Goal: Task Accomplishment & Management: Complete application form

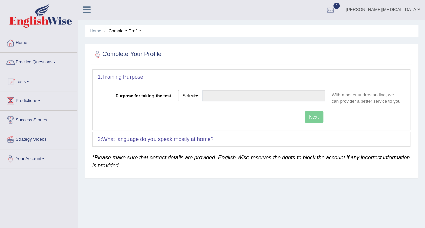
click at [57, 59] on link "Practice Questions" at bounding box center [38, 61] width 77 height 17
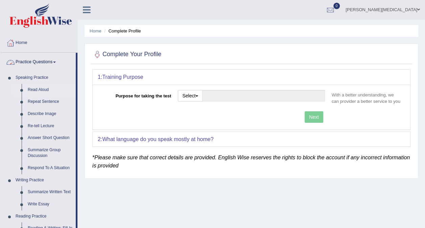
click at [41, 90] on link "Read Aloud" at bounding box center [50, 90] width 51 height 12
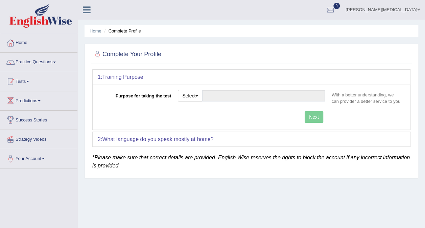
click at [54, 64] on link "Practice Questions" at bounding box center [38, 61] width 77 height 17
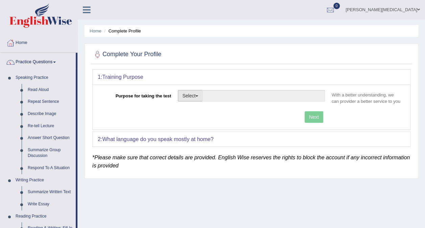
click at [190, 97] on button "Select" at bounding box center [190, 96] width 25 height 12
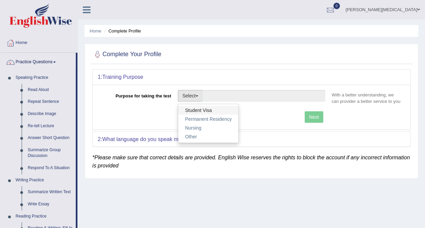
click at [200, 111] on link "Student Visa" at bounding box center [208, 110] width 60 height 9
type input "Student Visa"
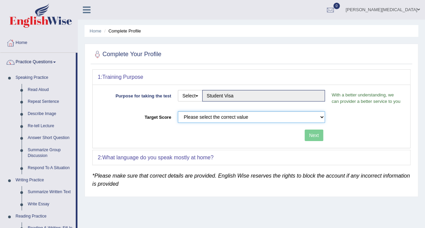
click at [227, 115] on select "Please select the correct value 50 (6 bands) 58 (6.5 bands) 65 (7 bands) 79 (8 …" at bounding box center [251, 117] width 147 height 12
select select "58"
click at [178, 111] on select "Please select the correct value 50 (6 bands) 58 (6.5 bands) 65 (7 bands) 79 (8 …" at bounding box center [251, 117] width 147 height 12
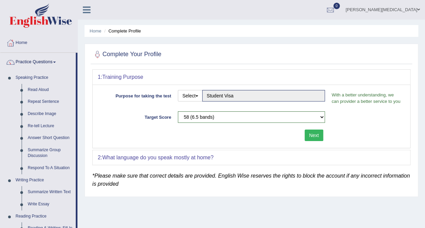
click at [313, 136] on button "Next" at bounding box center [314, 136] width 19 height 12
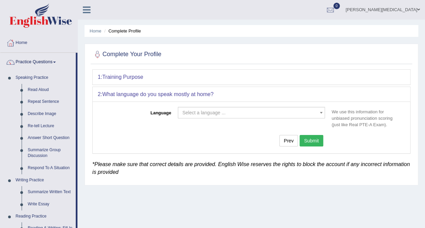
click at [261, 113] on span "Select a language ..." at bounding box center [249, 112] width 134 height 7
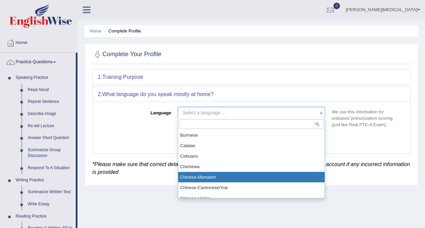
scroll to position [135, 0]
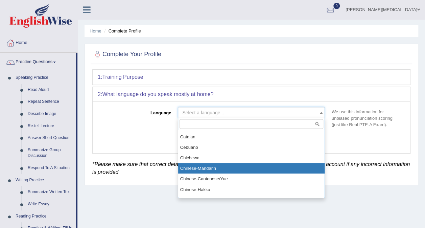
select select "Chinese-Mandarin"
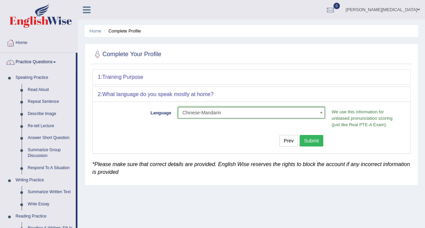
click at [308, 140] on button "Submit" at bounding box center [312, 141] width 24 height 12
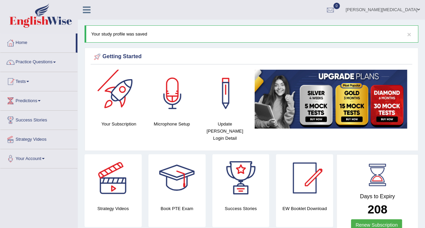
click at [66, 60] on link "Practice Questions" at bounding box center [38, 61] width 77 height 17
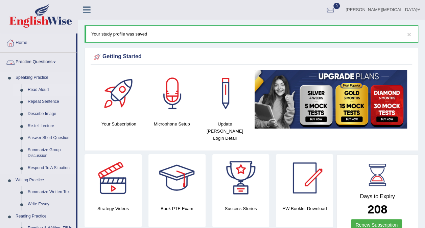
click at [48, 90] on link "Read Aloud" at bounding box center [50, 90] width 51 height 12
